Goal: Find specific page/section: Find specific page/section

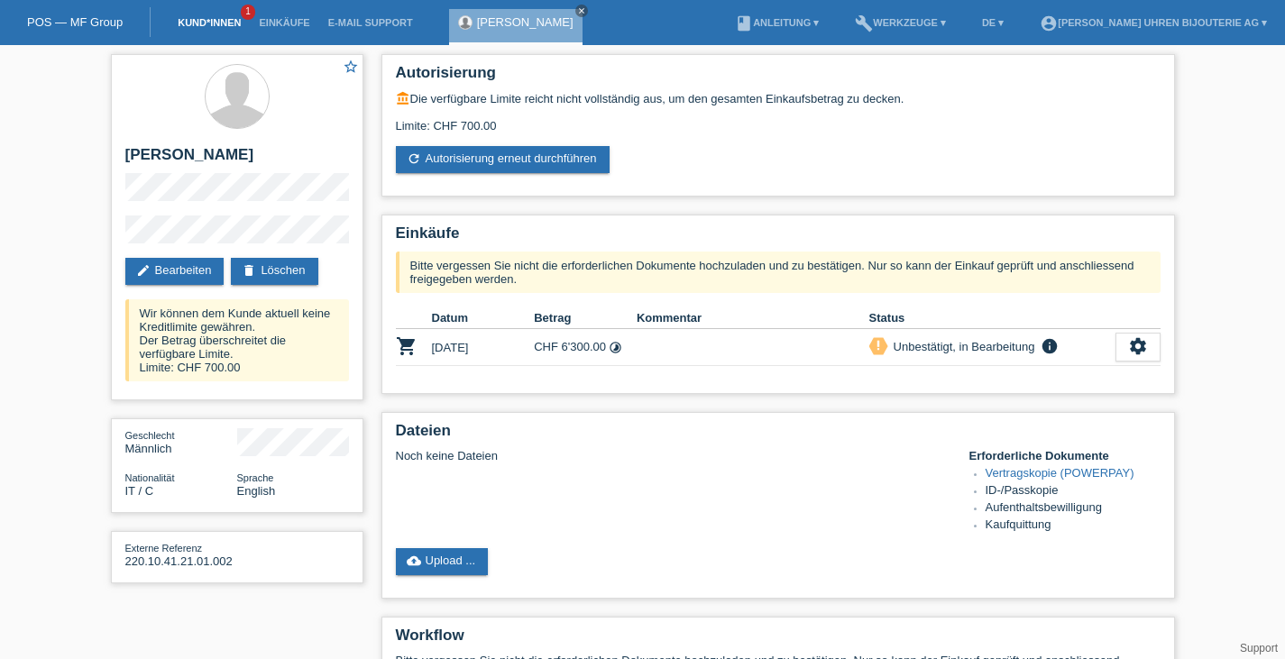
click at [221, 25] on link "Kund*innen" at bounding box center [209, 22] width 81 height 11
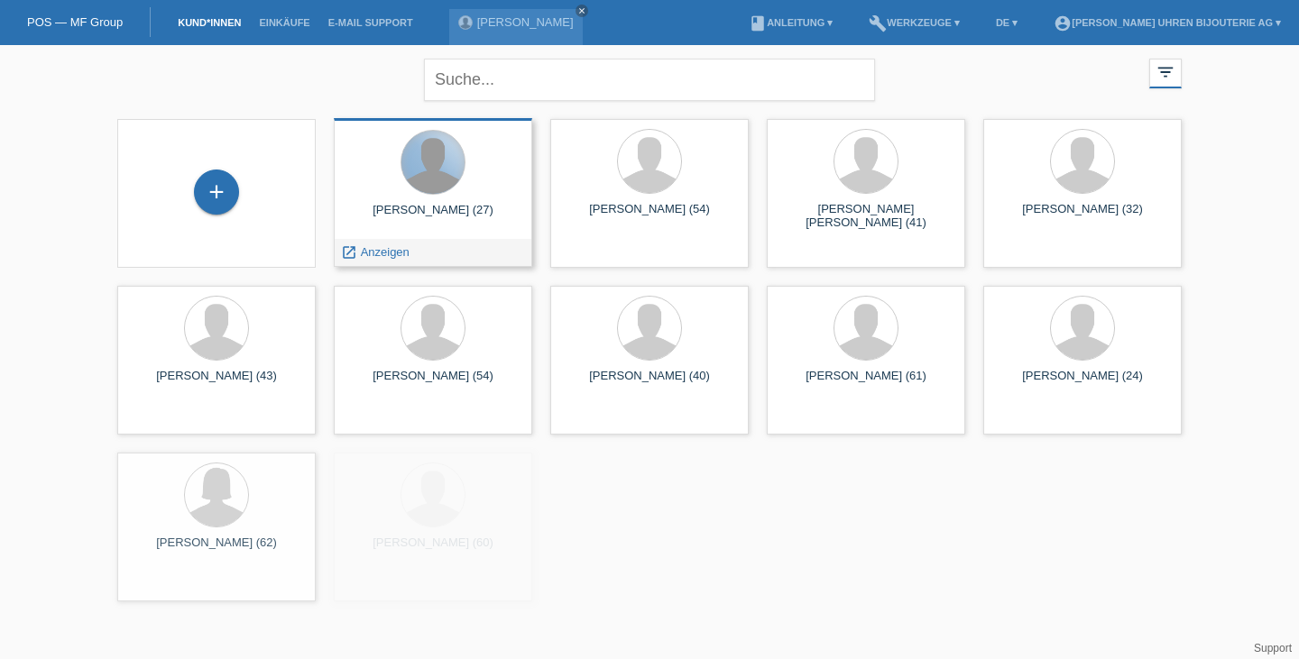
click at [410, 169] on div at bounding box center [432, 162] width 63 height 63
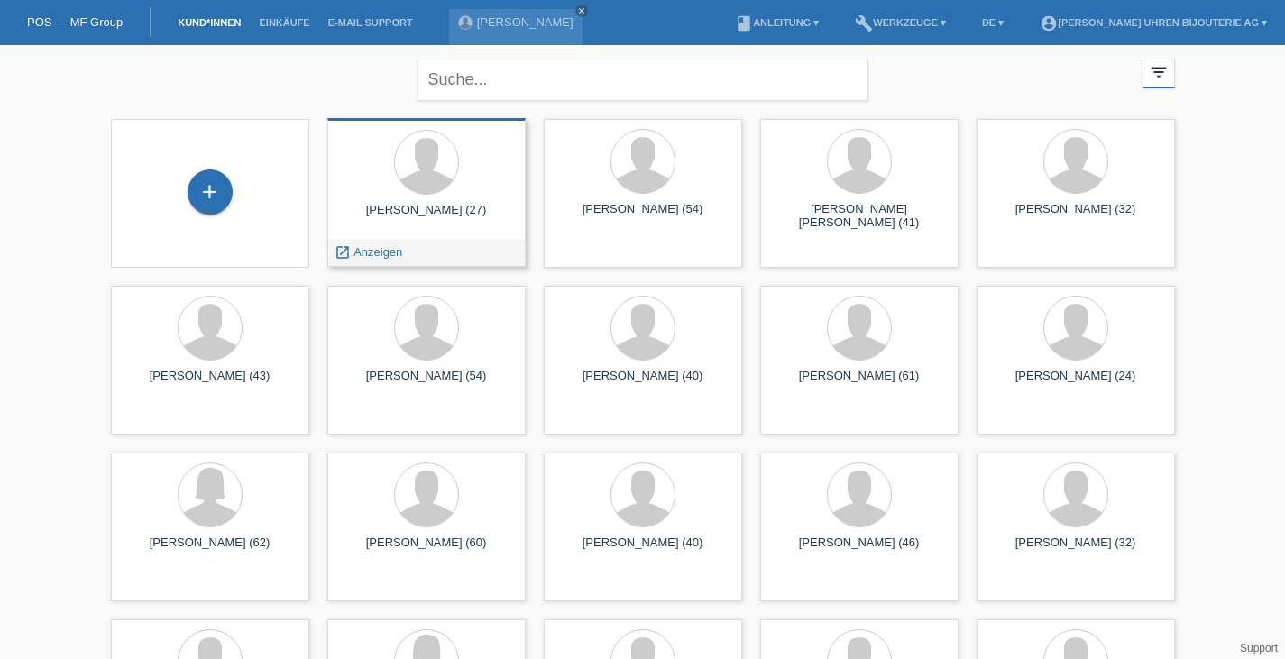
click at [418, 195] on div at bounding box center [427, 164] width 170 height 68
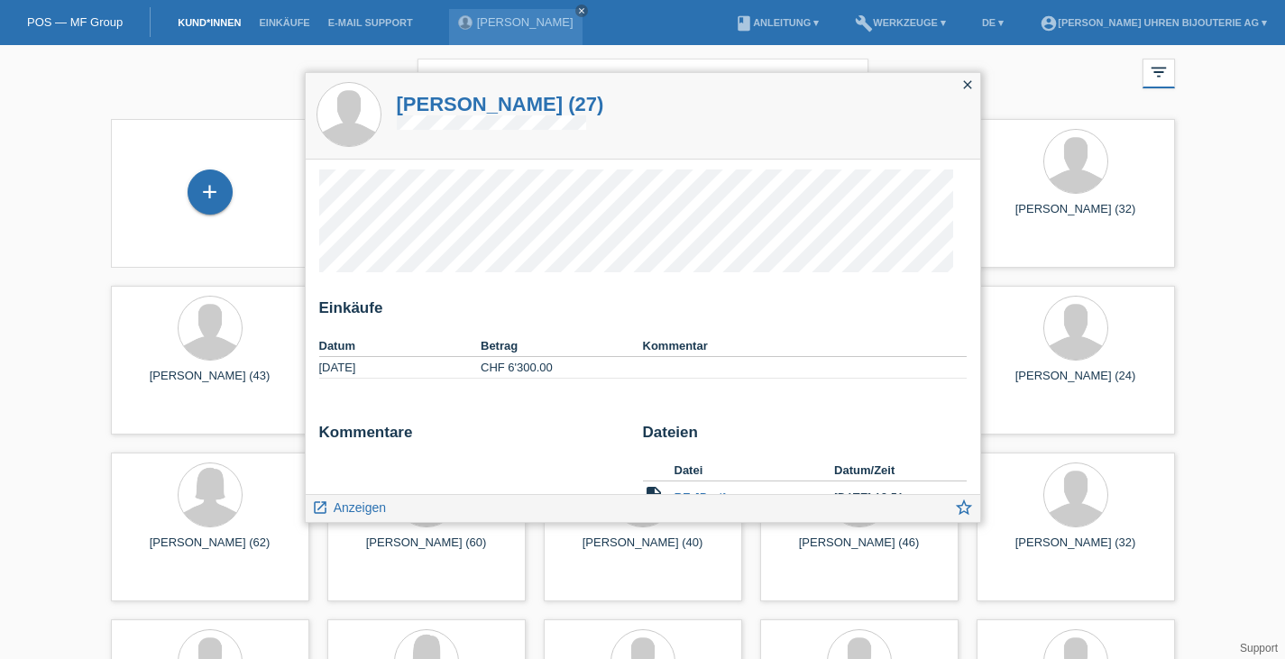
click at [968, 79] on icon "close" at bounding box center [968, 85] width 14 height 14
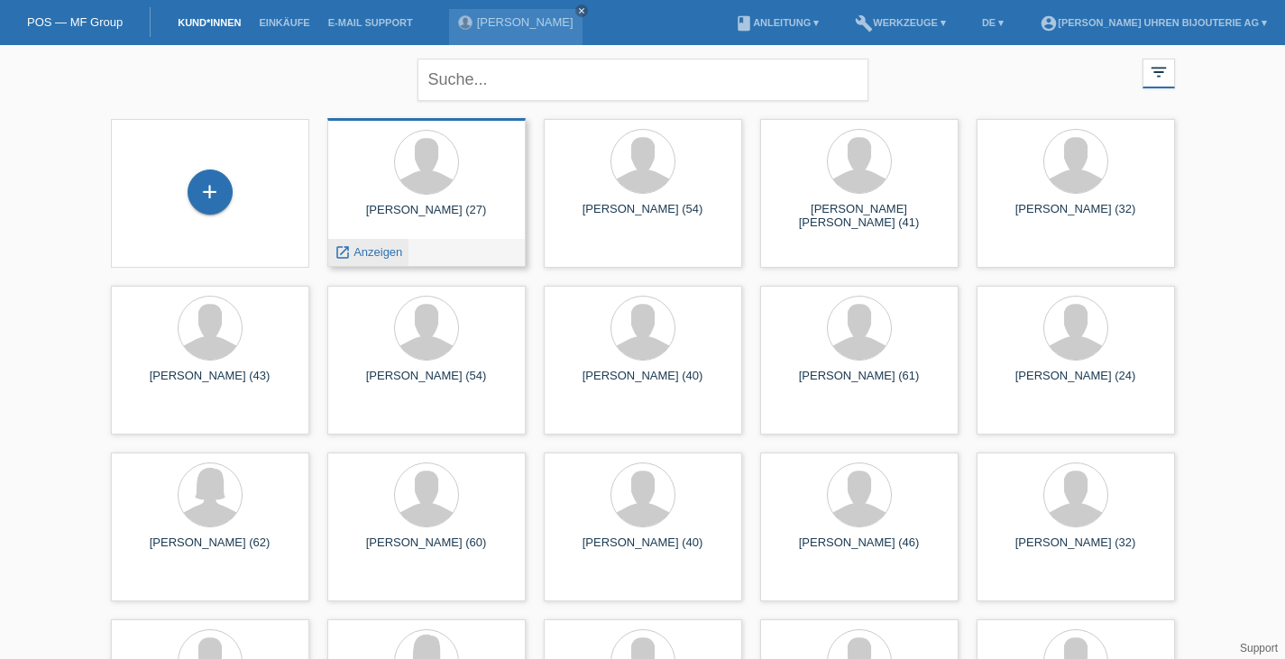
click at [377, 249] on span "Anzeigen" at bounding box center [378, 252] width 49 height 14
